Goal: Information Seeking & Learning: Find specific fact

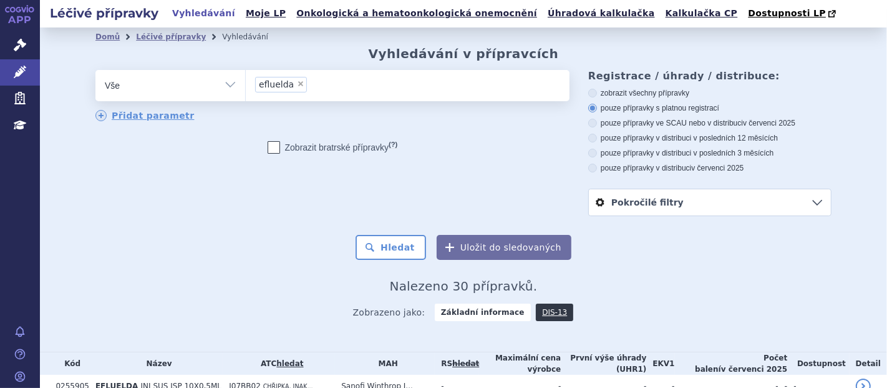
click at [297, 81] on span "×" at bounding box center [300, 83] width 7 height 7
click at [246, 81] on select "efluelda" at bounding box center [245, 84] width 1 height 31
select select
type input "om"
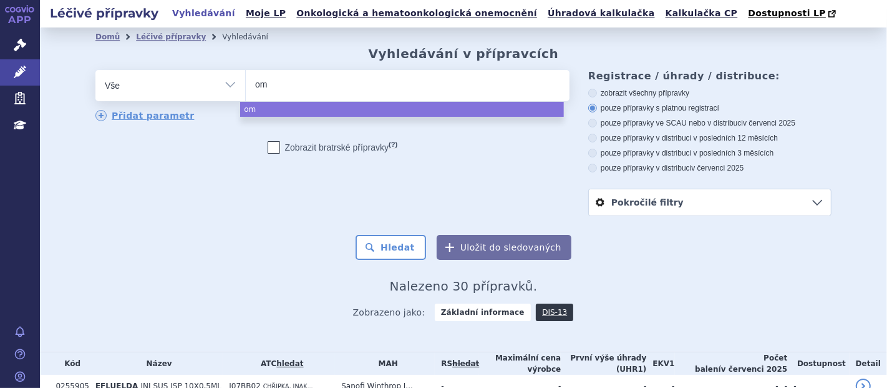
type input "omv"
type input "omvo"
type input "omvoh"
select select "omvoh"
click at [421, 250] on button "Hledat" at bounding box center [391, 247] width 71 height 25
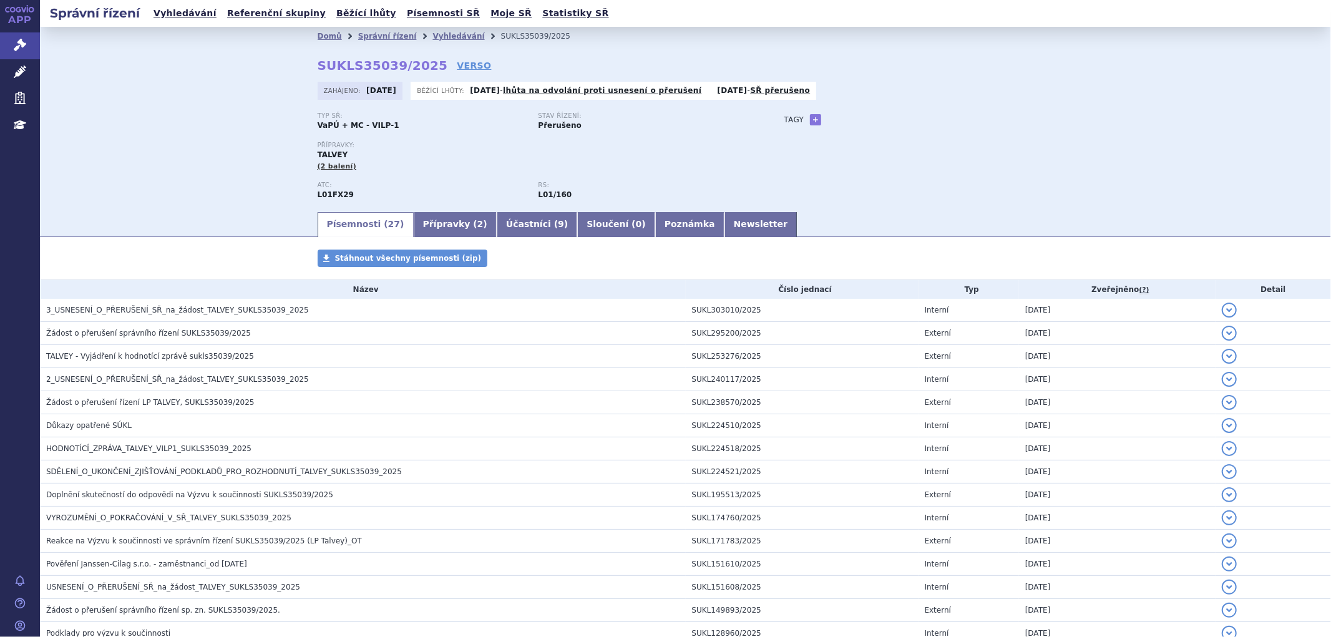
click at [359, 64] on strong "SUKLS35039/2025" at bounding box center [383, 65] width 130 height 15
click at [375, 64] on strong "SUKLS35039/2025" at bounding box center [383, 65] width 130 height 15
click at [393, 63] on strong "SUKLS35039/2025" at bounding box center [383, 65] width 130 height 15
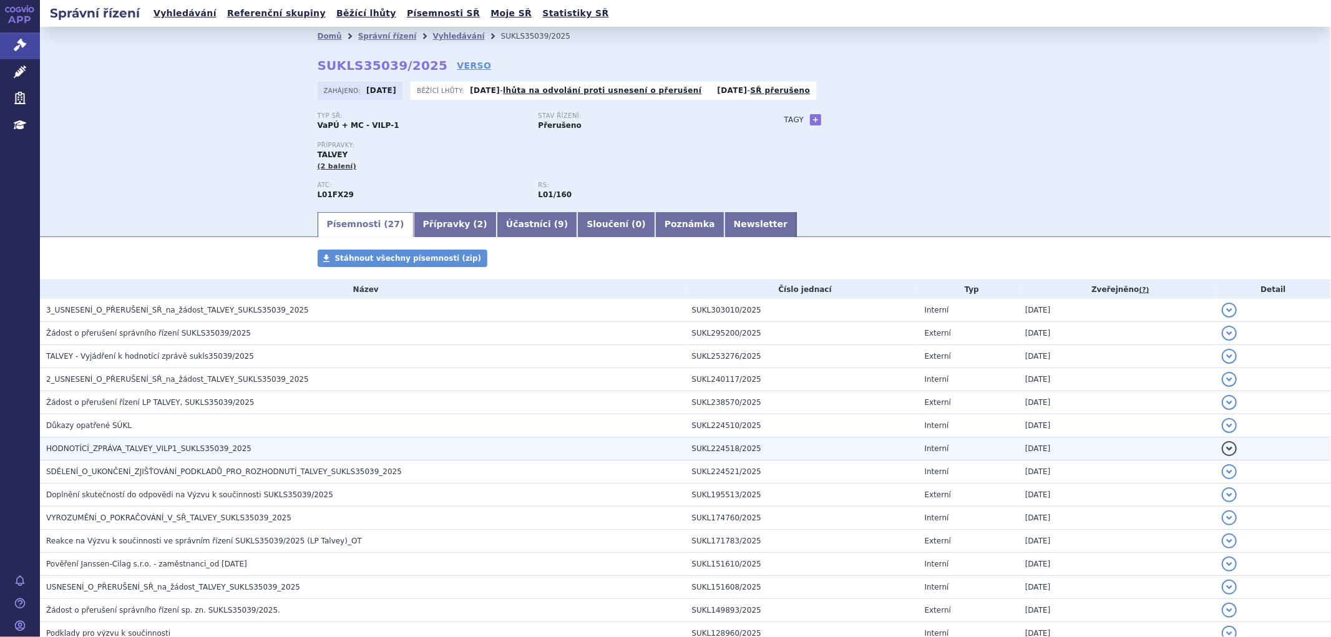
click at [139, 387] on span "HODNOTÍCÍ_ZPRÁVA_TALVEY_VILP1_SUKLS35039_2025" at bounding box center [148, 448] width 205 height 9
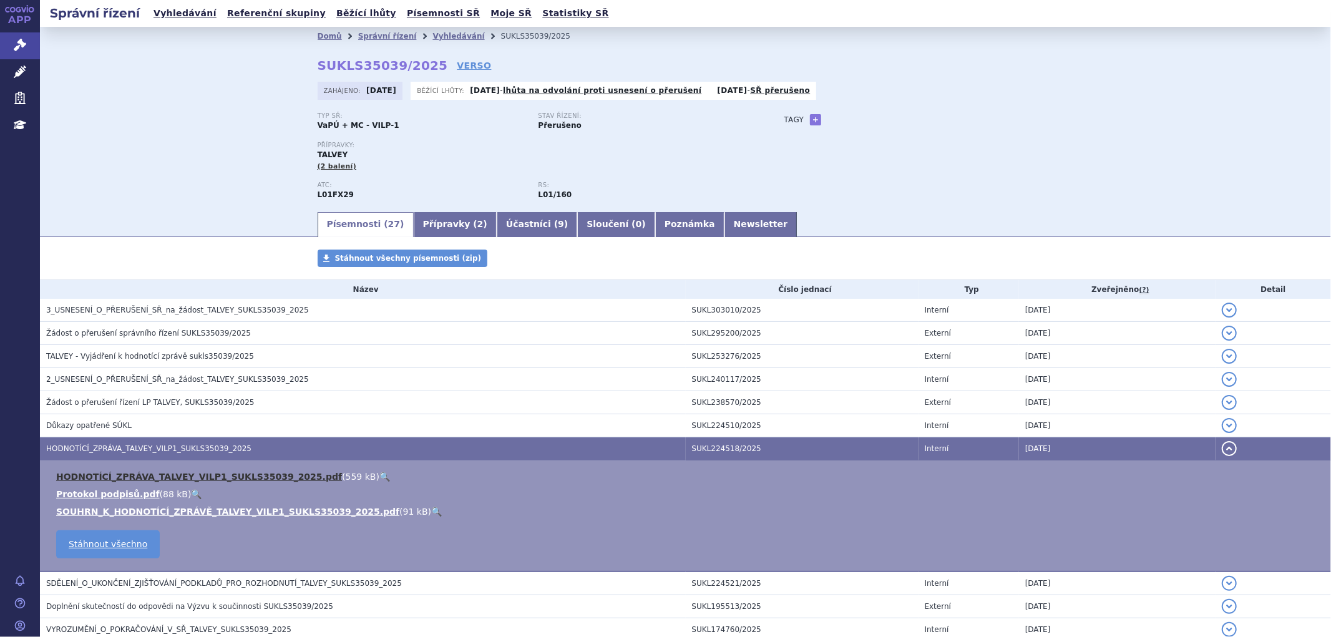
click at [167, 387] on link "HODNOTÍCÍ_ZPRÁVA_TALVEY_VILP1_SUKLS35039_2025.pdf" at bounding box center [199, 477] width 286 height 10
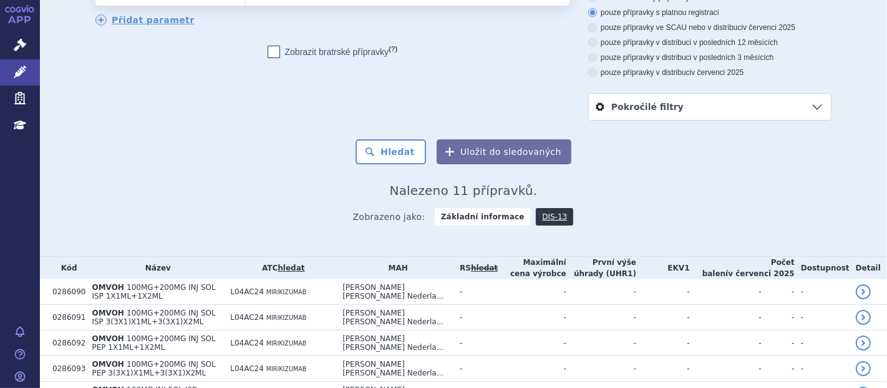
scroll to position [109, 0]
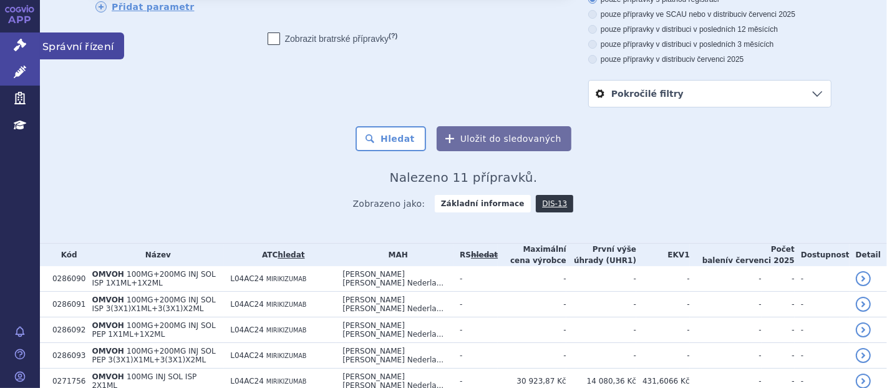
click at [17, 42] on icon at bounding box center [20, 45] width 12 height 12
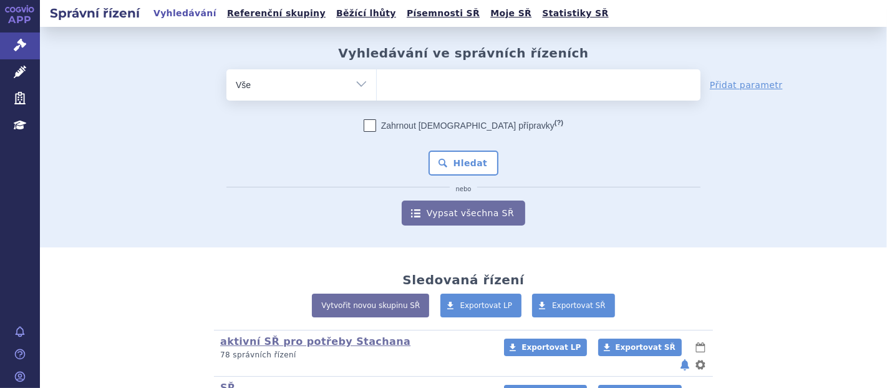
click at [441, 82] on ul at bounding box center [539, 82] width 324 height 26
click at [377, 82] on select at bounding box center [376, 84] width 1 height 31
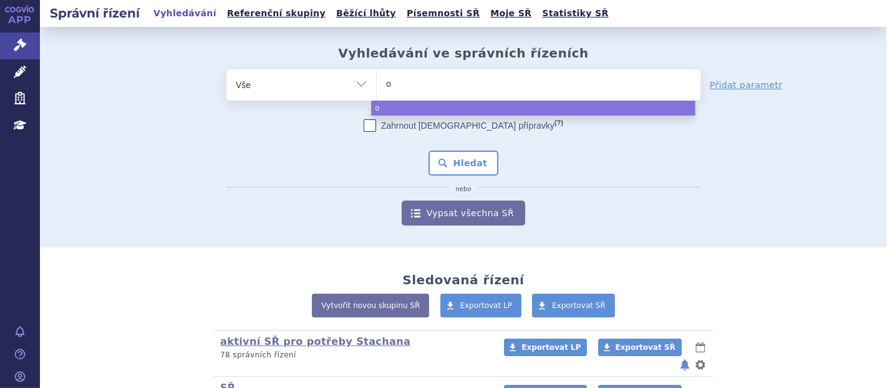
type input "om"
type input "omv"
type input "omvo"
type input "omvoh"
select select "omvoh"
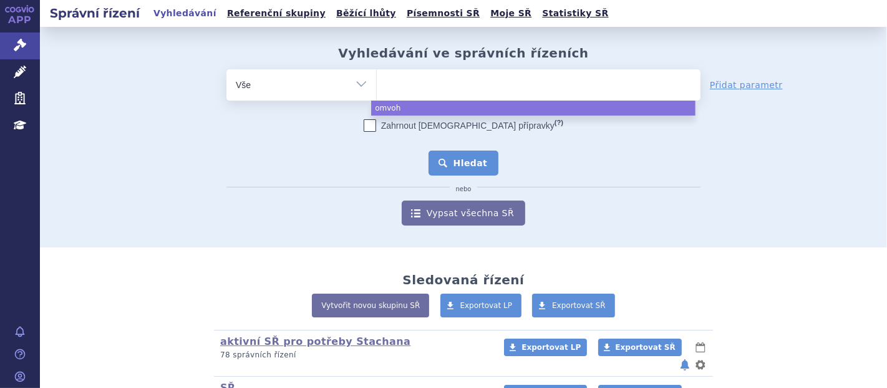
click at [469, 157] on button "Hledat" at bounding box center [464, 162] width 71 height 25
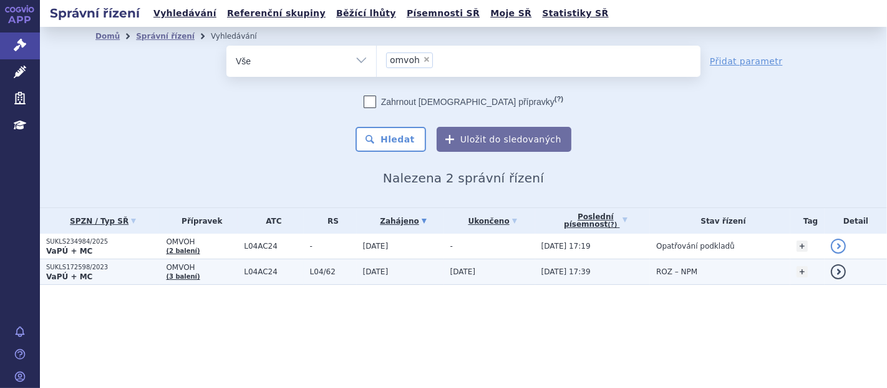
click at [427, 278] on td "[DATE]" at bounding box center [400, 272] width 87 height 26
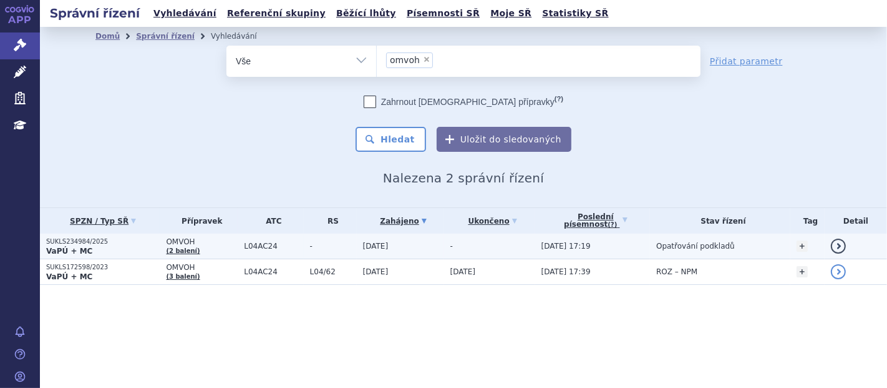
click at [272, 250] on td "L04AC24" at bounding box center [271, 246] width 66 height 26
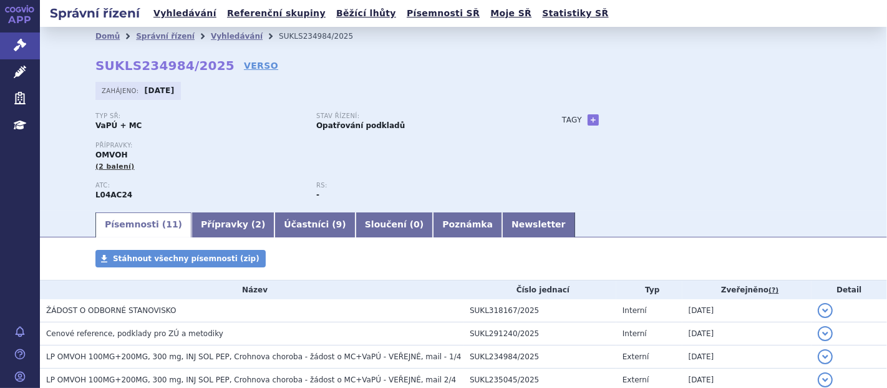
click at [673, 71] on div "Domů Správní řízení Vyhledávání SUKLS234984/2025 SUKLS234984/2025 VERSO Zahájen…" at bounding box center [464, 128] width 786 height 165
click at [15, 48] on icon at bounding box center [20, 45] width 12 height 12
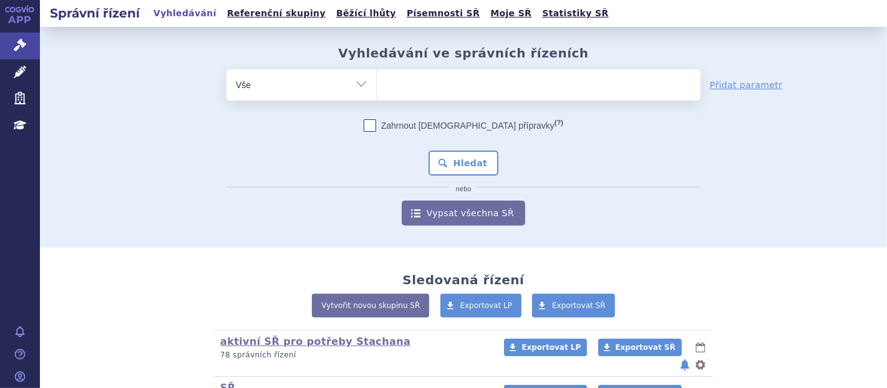
click at [421, 78] on ul at bounding box center [539, 82] width 324 height 26
click at [377, 78] on select at bounding box center [376, 84] width 1 height 31
paste input "[MEDICAL_DATA]"
type input "kisqali"
select select "kisqali"
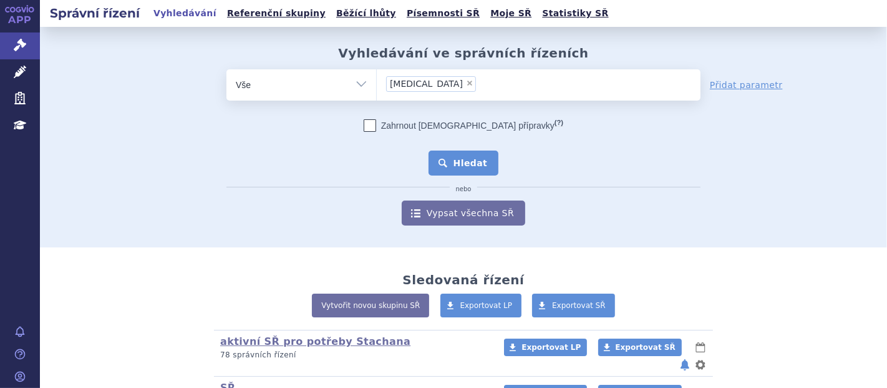
click at [466, 170] on button "Hledat" at bounding box center [464, 162] width 71 height 25
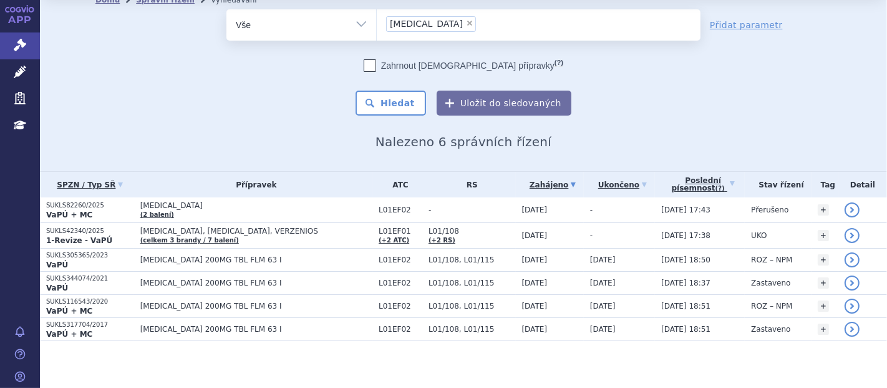
scroll to position [37, 0]
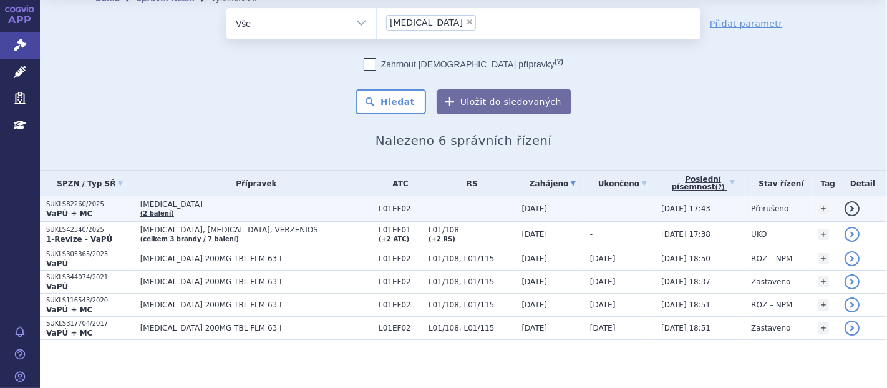
click at [595, 207] on td "-" at bounding box center [619, 209] width 71 height 26
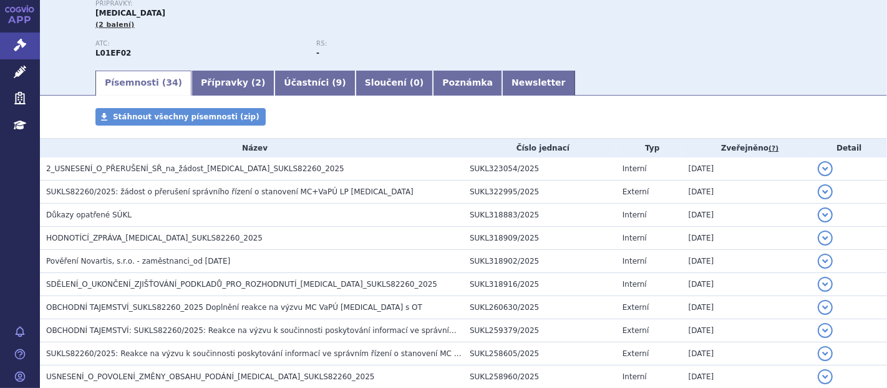
scroll to position [148, 0]
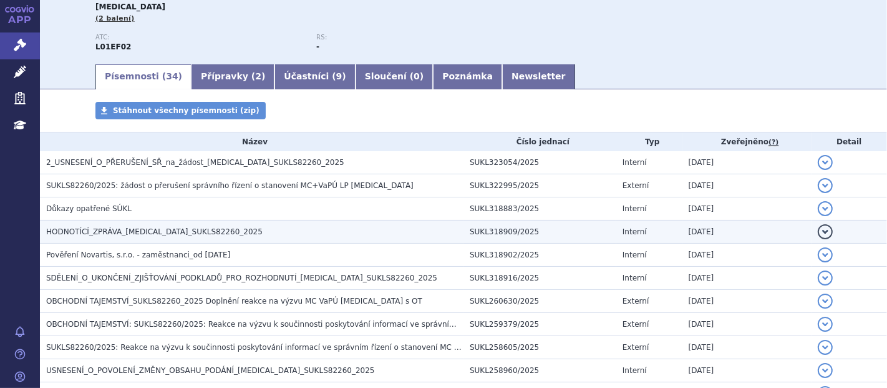
click at [145, 227] on span "HODNOTÍCÍ_ZPRÁVA_[MEDICAL_DATA]_SUKLS82260_2025" at bounding box center [154, 231] width 217 height 9
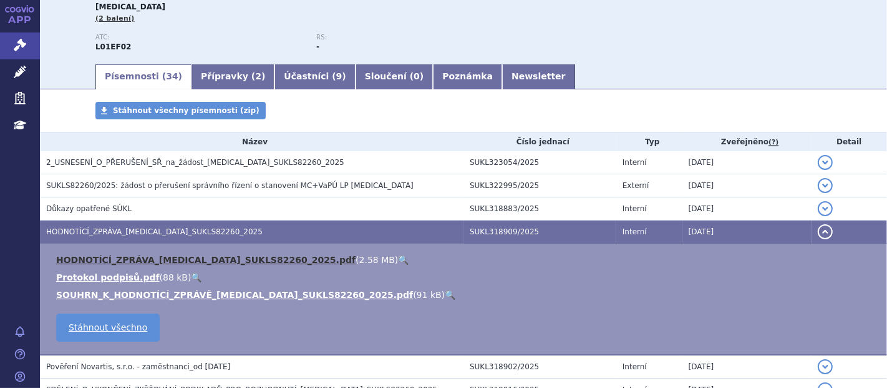
click at [187, 259] on link "HODNOTÍCÍ_ZPRÁVA_[MEDICAL_DATA]_SUKLS82260_2025.pdf" at bounding box center [206, 260] width 300 height 10
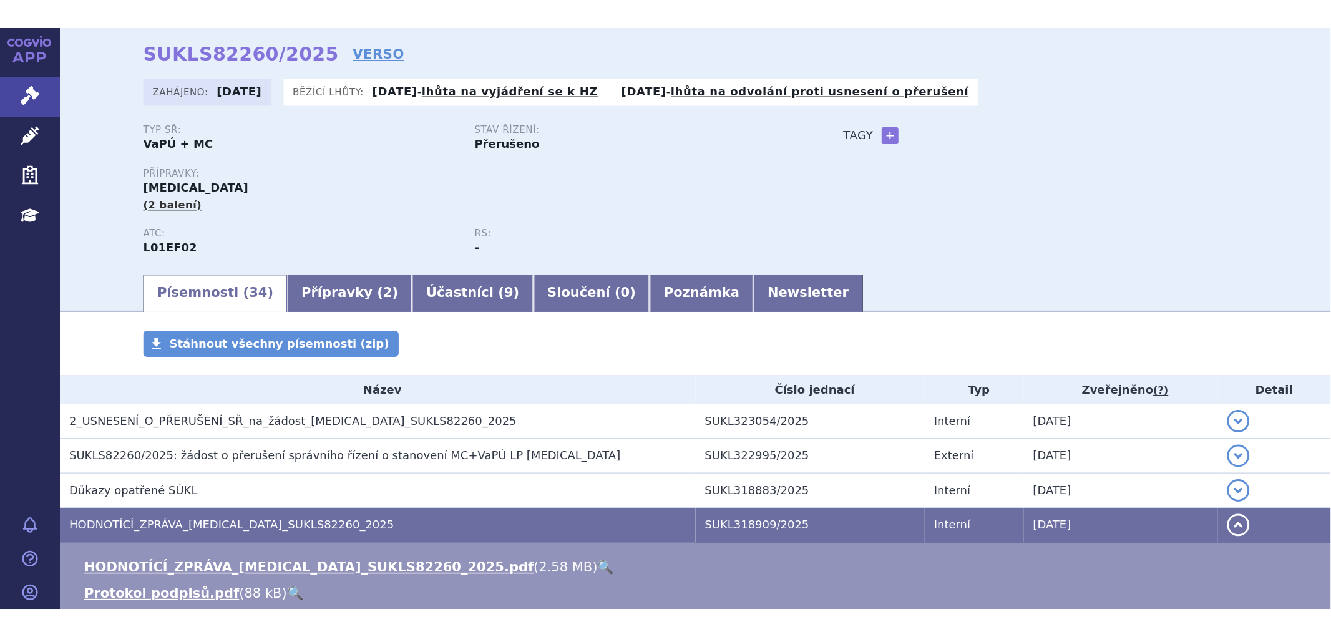
scroll to position [0, 0]
